Goal: Task Accomplishment & Management: Manage account settings

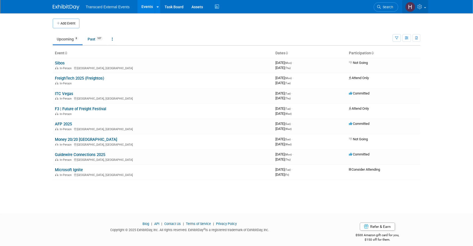
click at [419, 9] on icon at bounding box center [420, 6] width 6 height 5
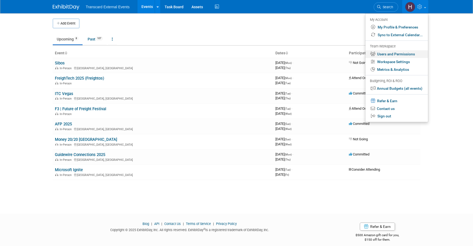
click at [406, 55] on link "Users and Permissions" at bounding box center [396, 54] width 63 height 8
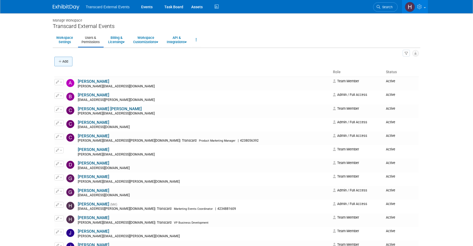
click at [65, 64] on button "Add" at bounding box center [63, 62] width 18 height 10
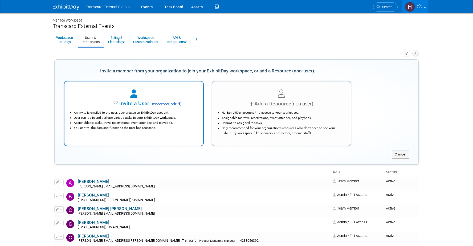
click at [97, 95] on div at bounding box center [133, 94] width 125 height 12
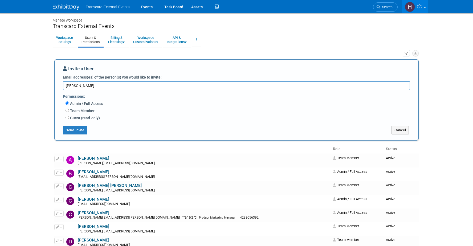
click at [229, 88] on textarea "ella" at bounding box center [236, 85] width 347 height 9
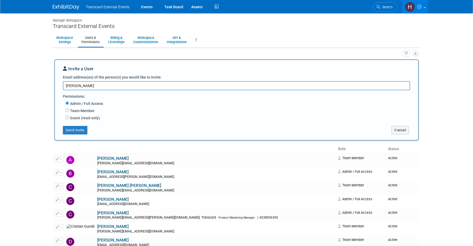
click at [229, 88] on textarea "ella" at bounding box center [236, 85] width 347 height 9
paste textarea "Ella.Millard@transcard.com"
type textarea "Ella.Millard@transcard.com"
click at [84, 132] on button "Send Invite" at bounding box center [75, 130] width 24 height 9
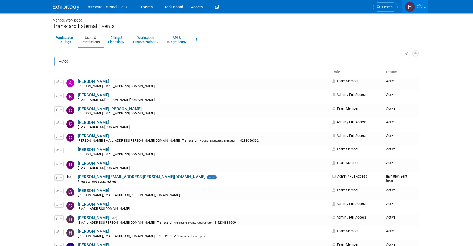
click at [59, 12] on div "Transcard External Events Events Task Board Assets Activity Feed" at bounding box center [236, 6] width 367 height 13
click at [59, 9] on img at bounding box center [66, 7] width 27 height 5
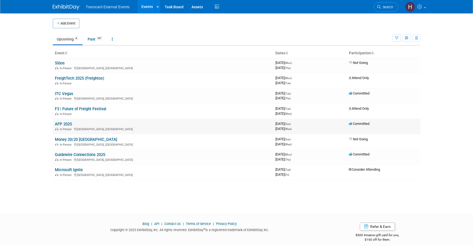
click at [67, 122] on link "AFP 2025" at bounding box center [63, 124] width 17 height 5
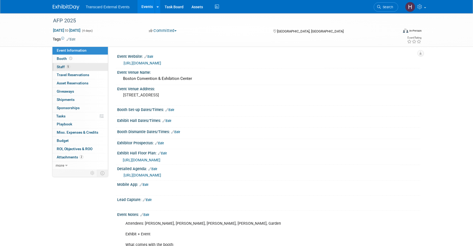
click at [81, 66] on link "5 Staff 5" at bounding box center [79, 67] width 55 height 8
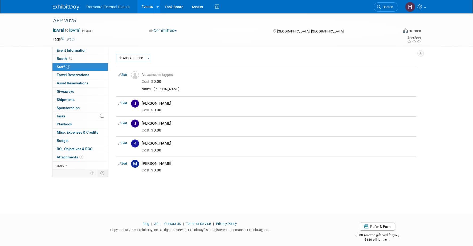
click at [136, 53] on div "Event Website: Edit [URL][DOMAIN_NAME] Event Venue Name: [GEOGRAPHIC_DATA] Even…" at bounding box center [264, 108] width 312 height 123
click at [137, 58] on button "Add Attendee" at bounding box center [131, 58] width 30 height 9
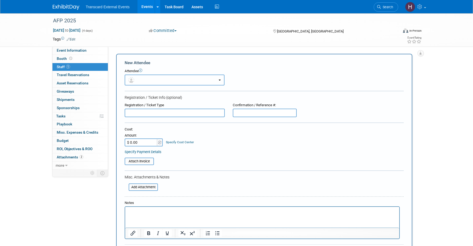
click at [142, 78] on button "button" at bounding box center [175, 80] width 100 height 11
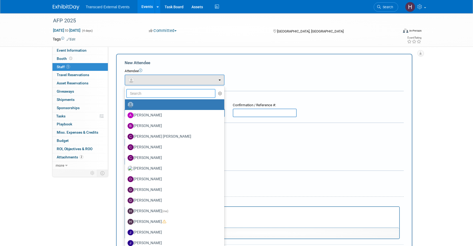
click at [146, 93] on input "text" at bounding box center [170, 93] width 89 height 9
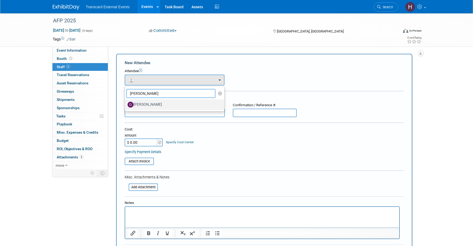
type input "[PERSON_NAME]"
click at [155, 105] on label "[PERSON_NAME]" at bounding box center [172, 104] width 91 height 9
click at [126, 105] on input "[PERSON_NAME]" at bounding box center [123, 103] width 3 height 3
select select "e14e6d5e-2d75-4b04-98fa-35cf80bddece"
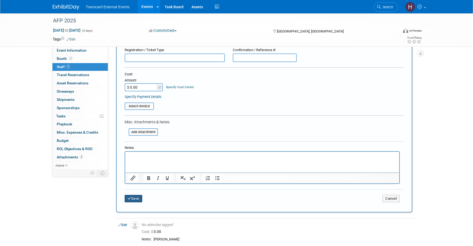
click at [142, 196] on button "Save" at bounding box center [134, 198] width 18 height 7
